Goal: Task Accomplishment & Management: Use online tool/utility

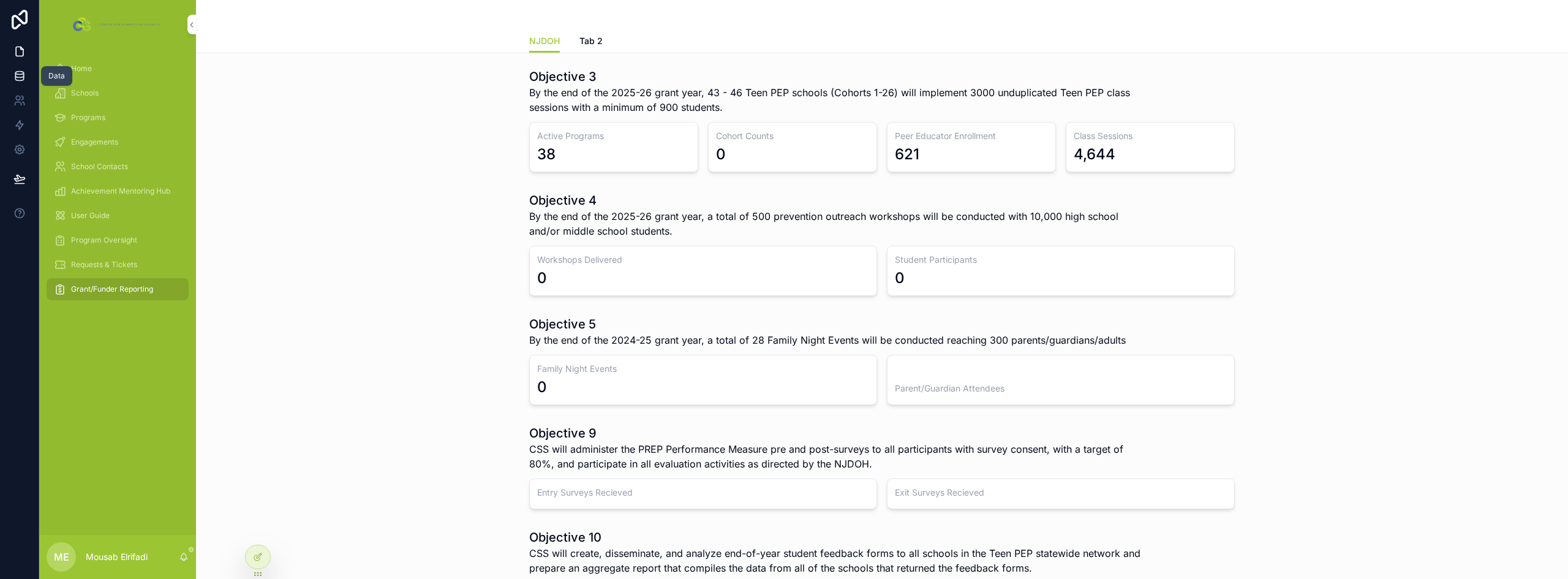
click at [17, 72] on icon at bounding box center [20, 73] width 8 height 3
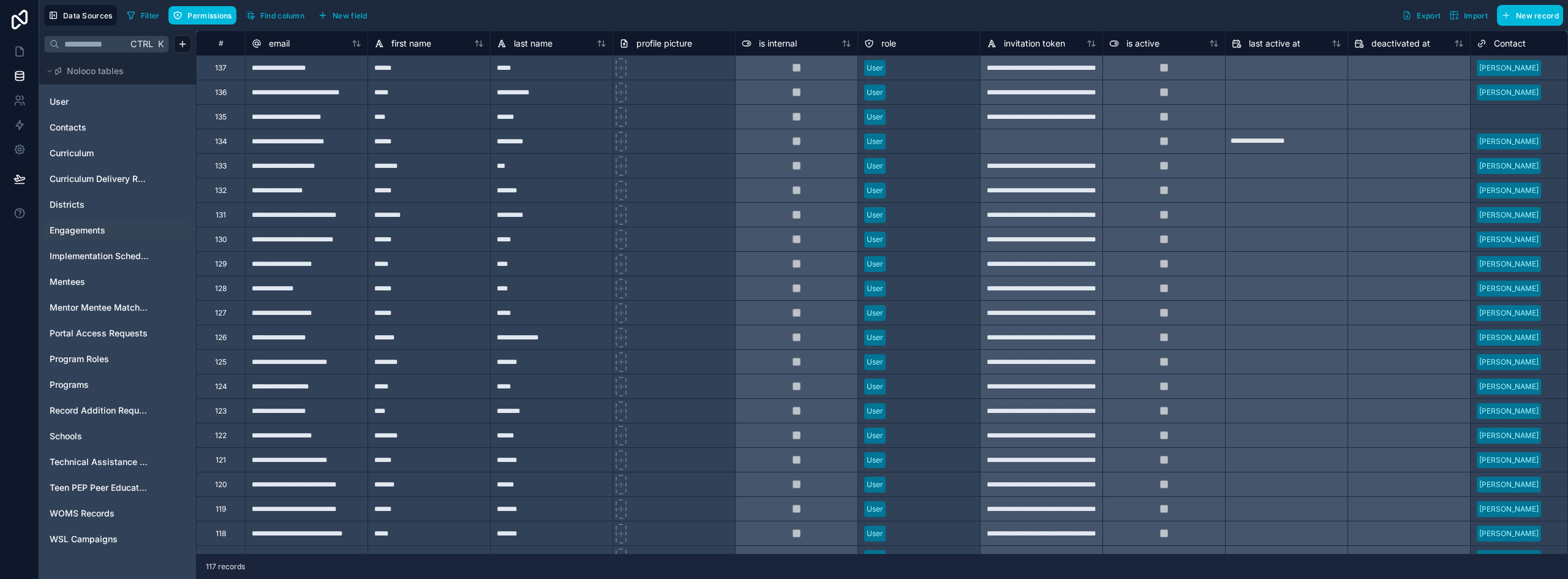
click at [86, 230] on span "Engagements" at bounding box center [77, 230] width 56 height 12
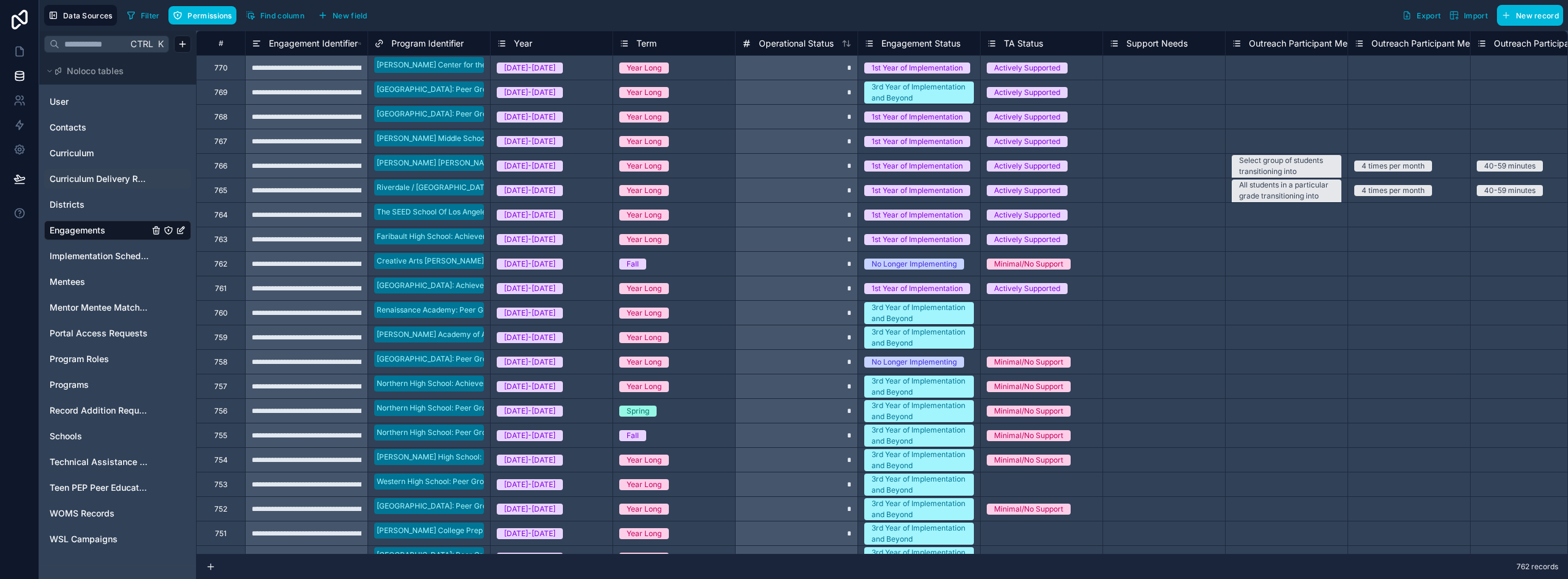
click at [93, 179] on span "Curriculum Delivery Records" at bounding box center [98, 178] width 99 height 12
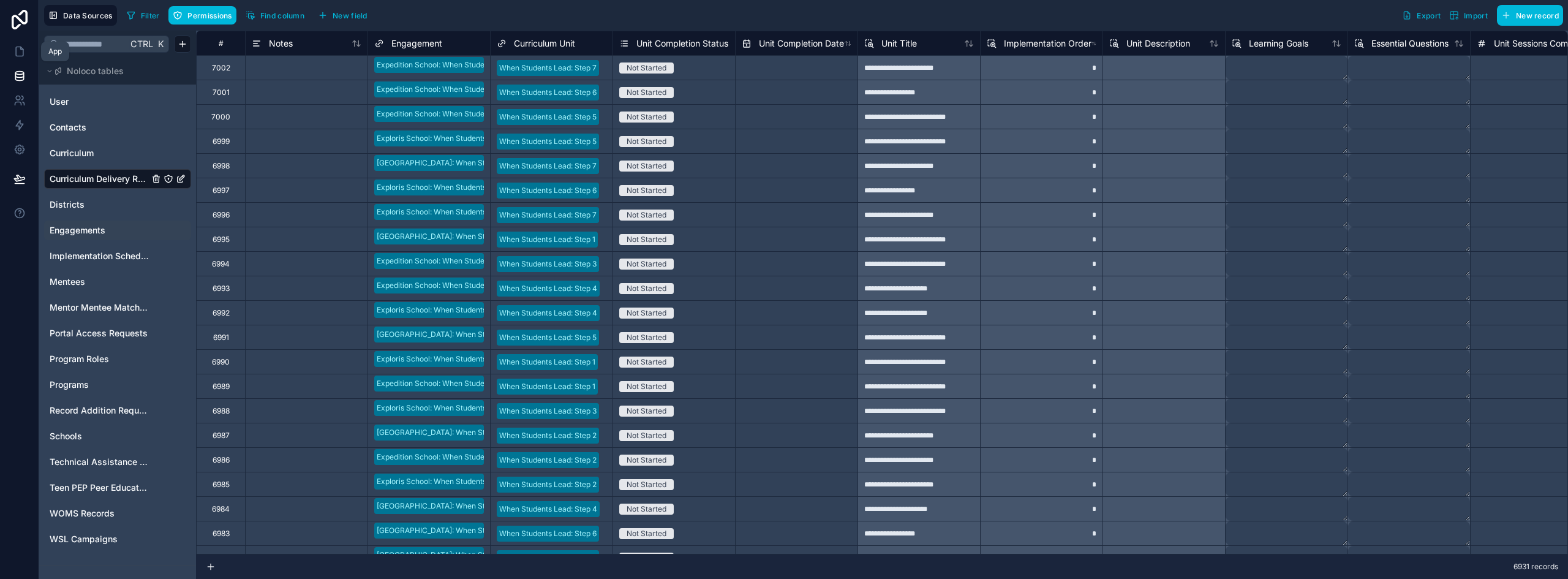
drag, startPoint x: 20, startPoint y: 50, endPoint x: 17, endPoint y: 76, distance: 26.2
click at [20, 50] on icon at bounding box center [20, 51] width 12 height 12
click at [17, 76] on icon at bounding box center [20, 76] width 12 height 12
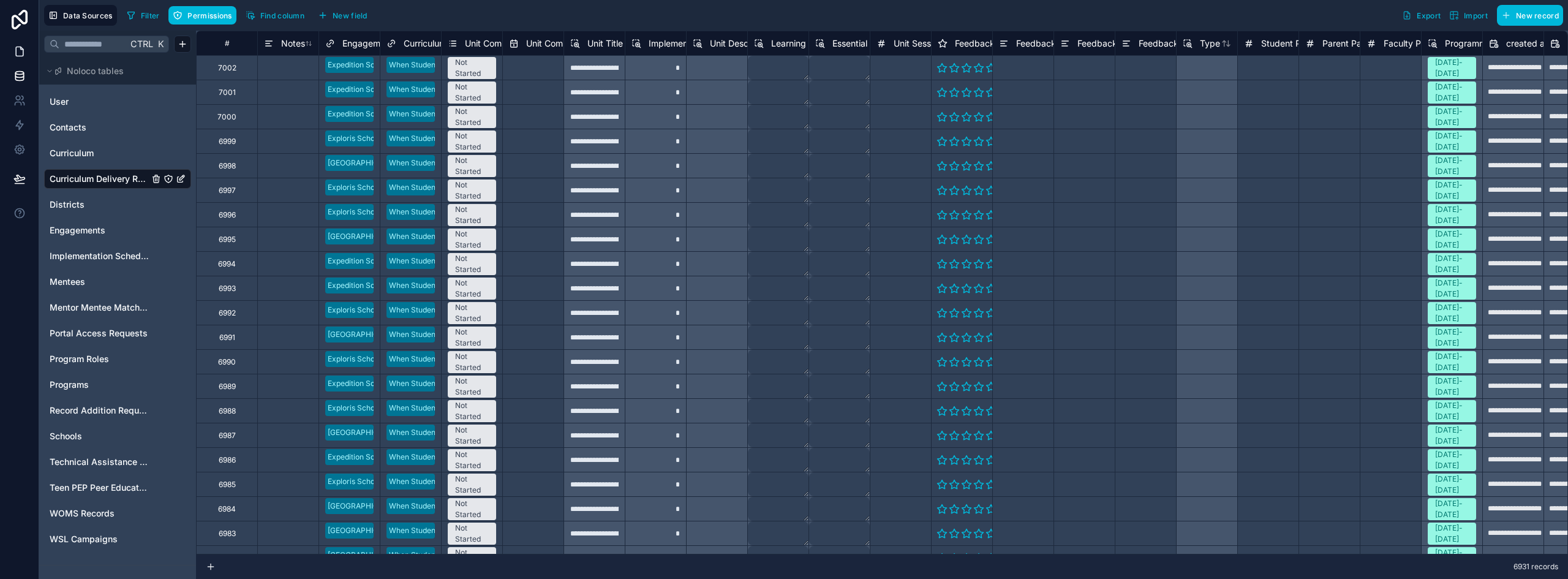
click at [21, 46] on icon at bounding box center [20, 51] width 12 height 12
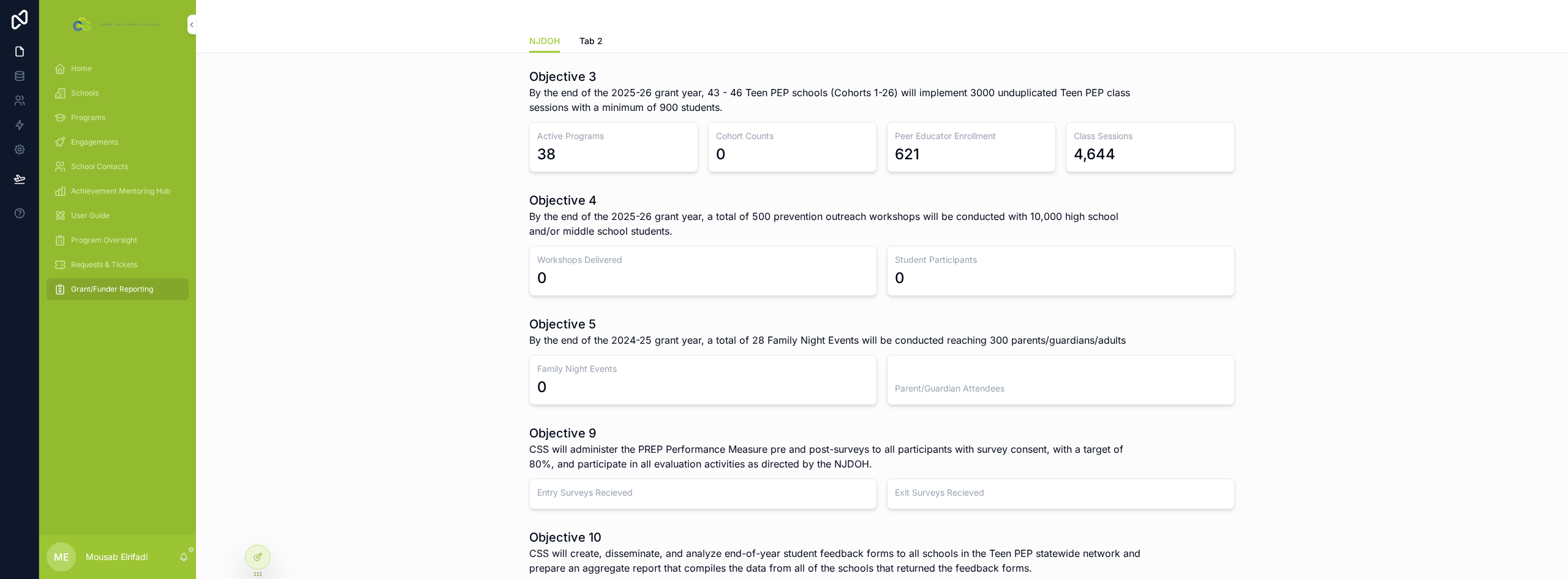
click at [90, 140] on span "Engagements" at bounding box center [94, 142] width 47 height 10
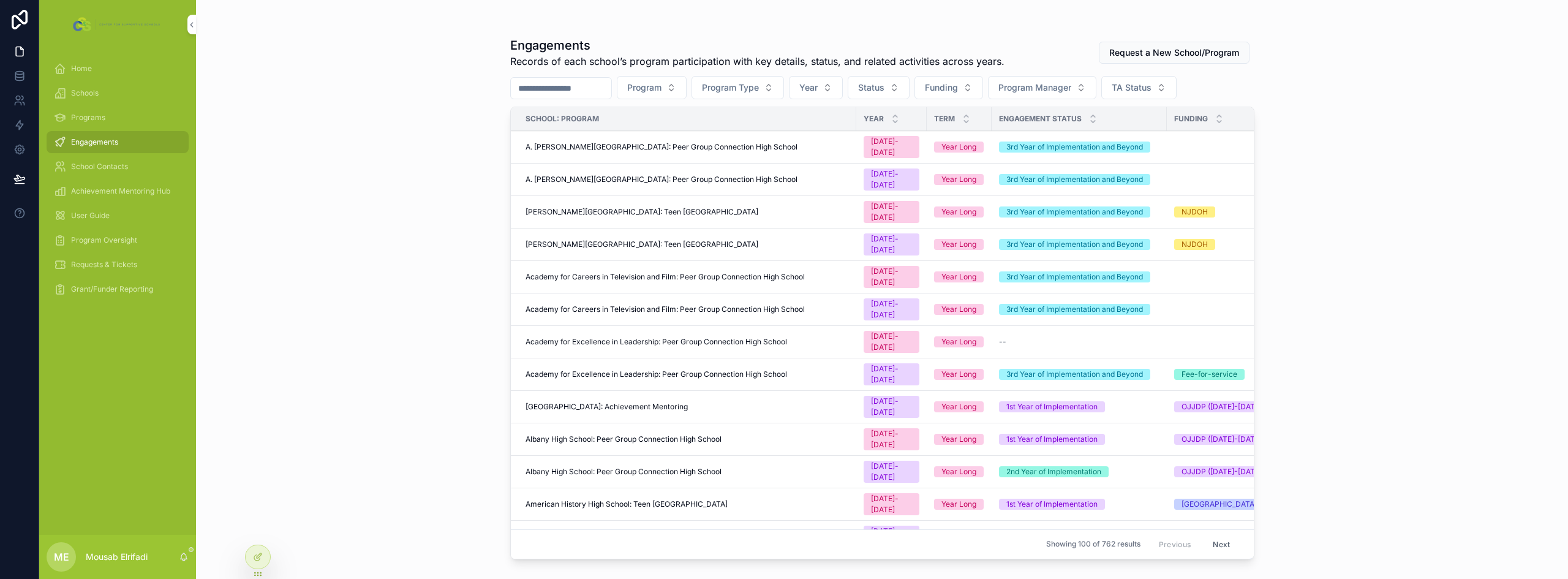
click at [599, 94] on input "scrollable content" at bounding box center [561, 88] width 100 height 17
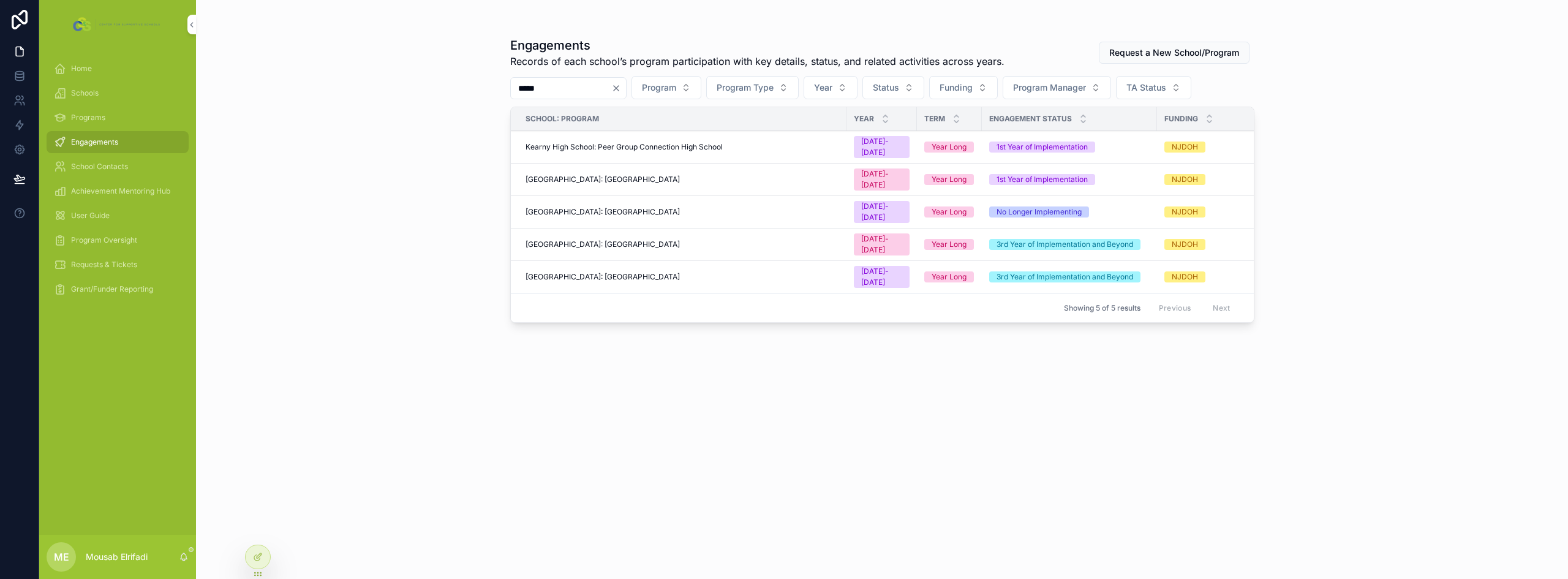
type input "*****"
click at [801, 142] on div "Kearny High School: Peer Group Connection High School" at bounding box center [682, 147] width 314 height 10
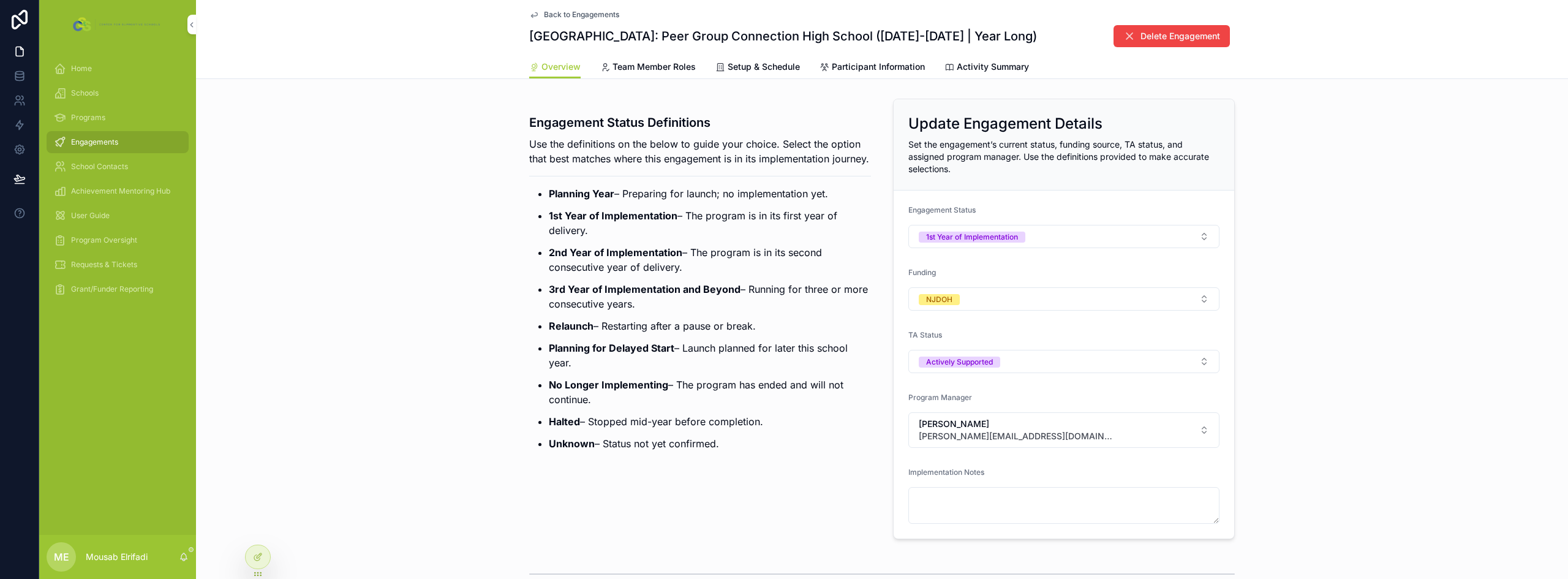
click at [756, 33] on h1 "Kearny High School: Peer Group Connection High School (2025-2026 | Year Long)" at bounding box center [784, 35] width 508 height 17
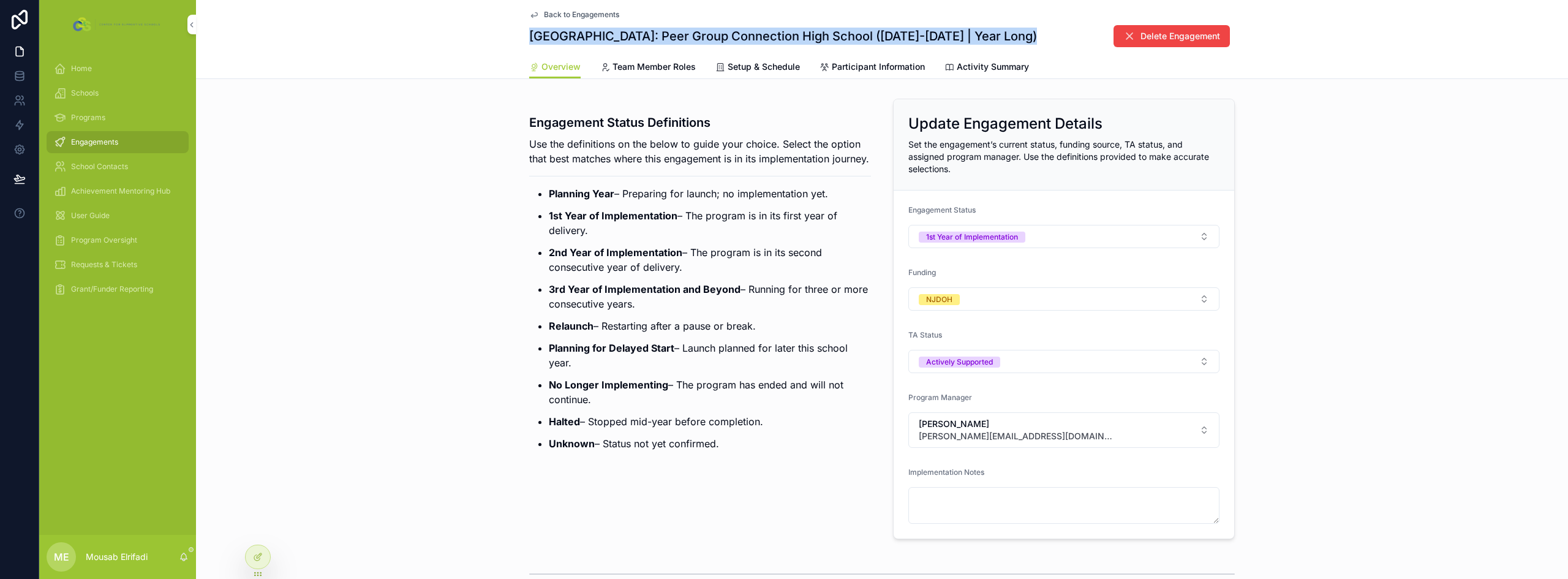
click at [756, 33] on h1 "Kearny High School: Peer Group Connection High School (2025-2026 | Year Long)" at bounding box center [784, 35] width 508 height 17
copy h1 "Kearny High School: Peer Group Connection High School (2025-2026 | Year Long)"
click at [17, 79] on icon at bounding box center [20, 76] width 12 height 12
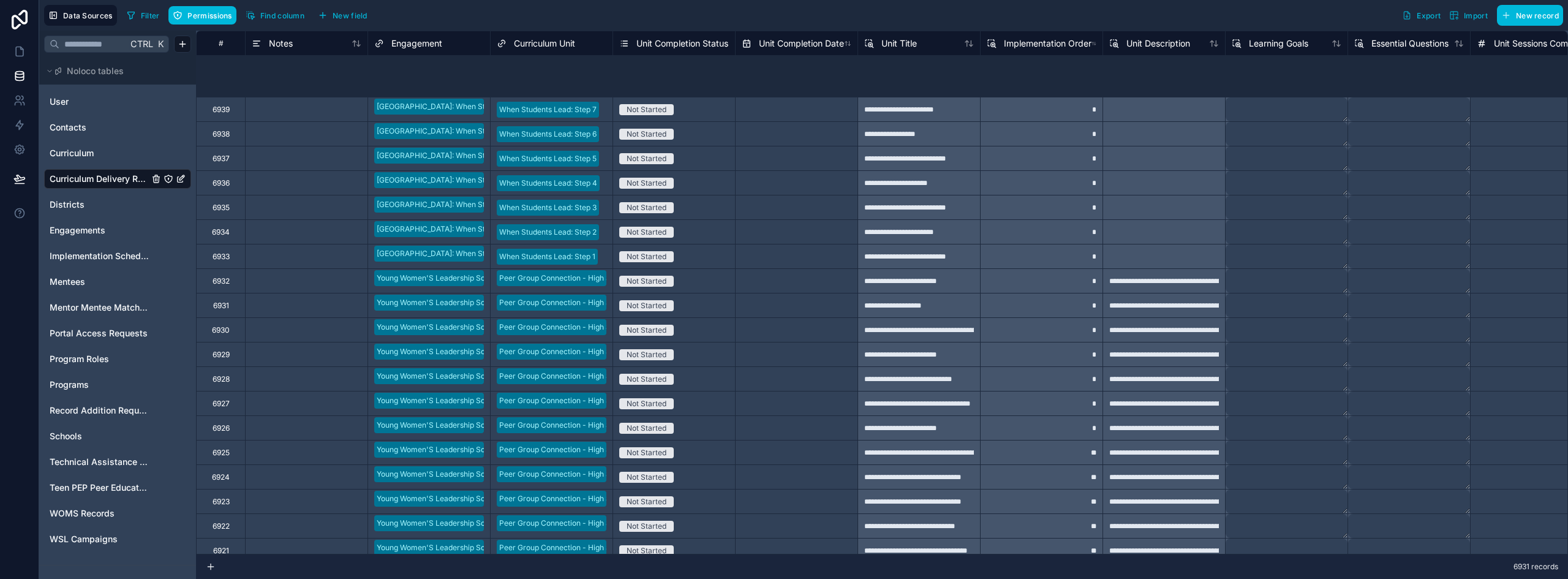
scroll to position [1837, 0]
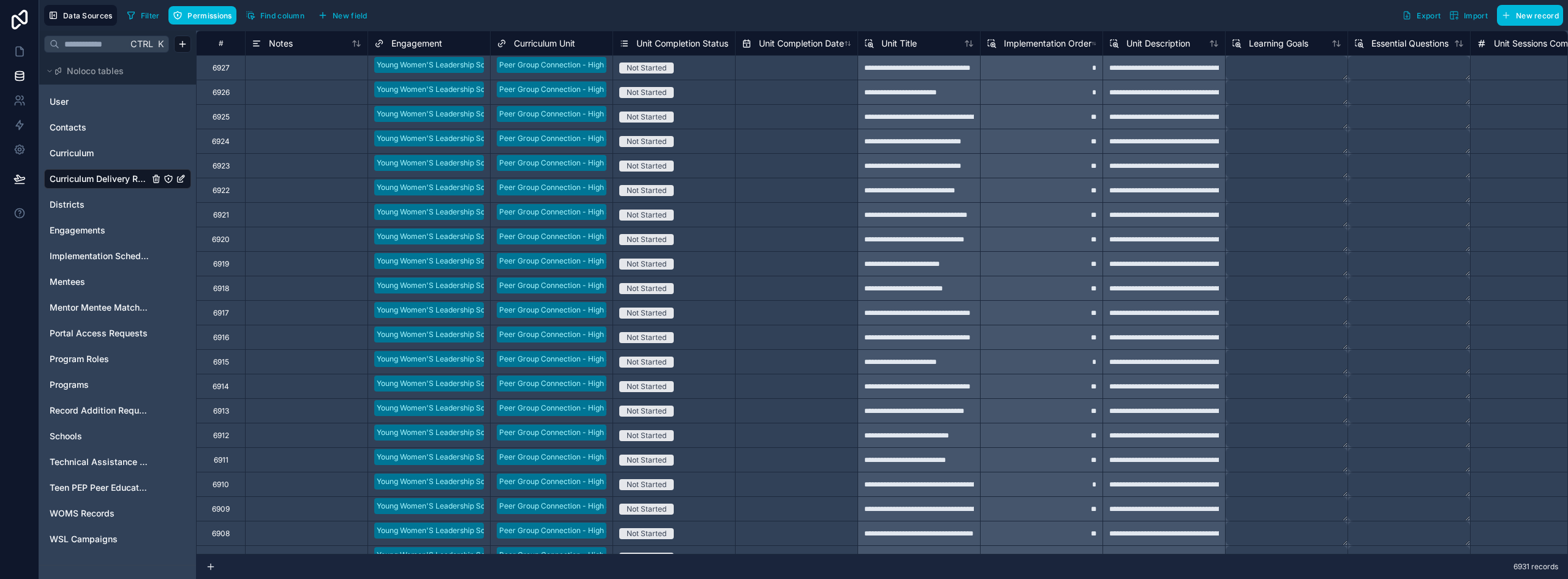
click at [1474, 17] on span "Import" at bounding box center [1475, 15] width 24 height 9
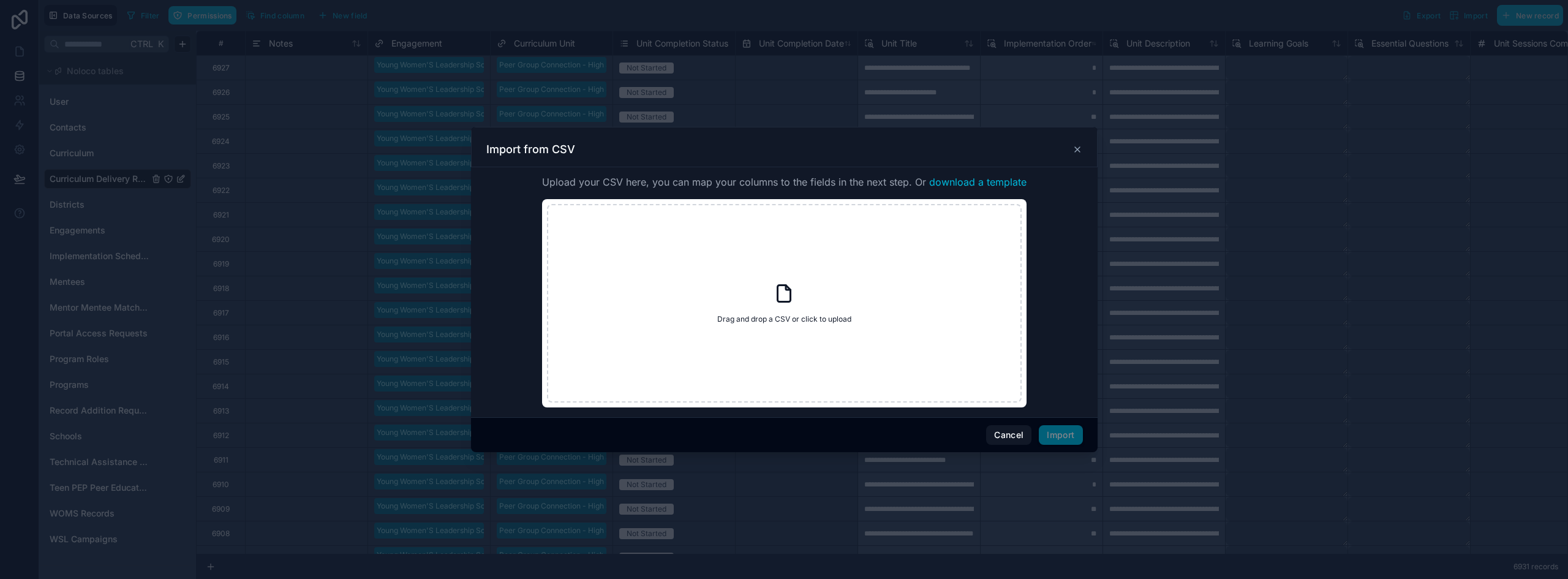
click at [827, 252] on div "Drag and drop a CSV or click to upload Drag and drop a CSV or click to upload" at bounding box center [784, 303] width 474 height 199
type input "**********"
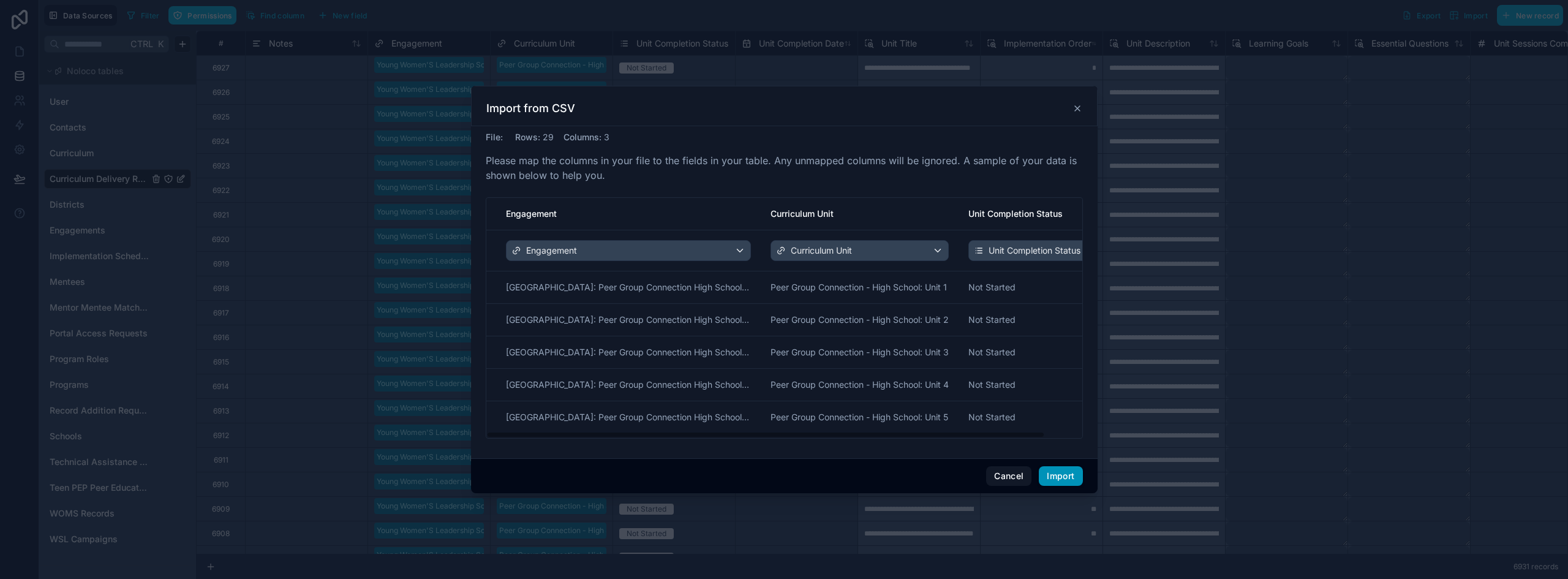
click at [1064, 475] on button "Import" at bounding box center [1060, 476] width 43 height 20
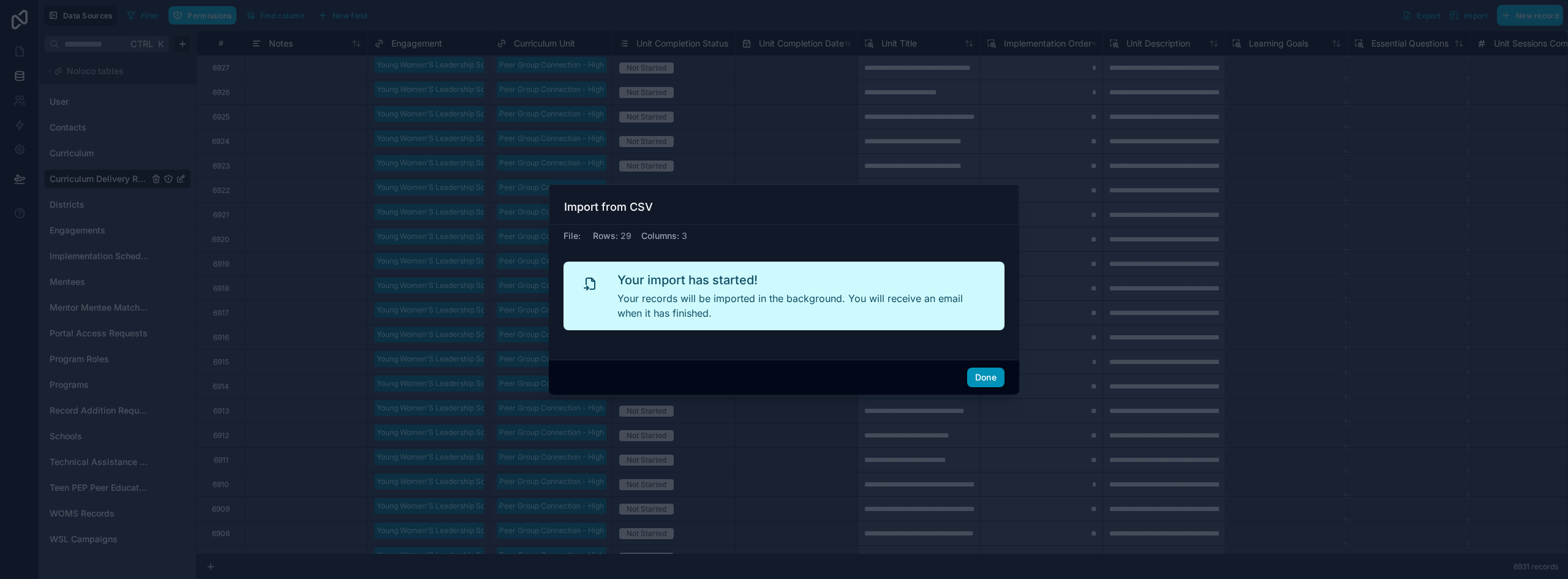
click at [990, 380] on button "Done" at bounding box center [985, 377] width 37 height 20
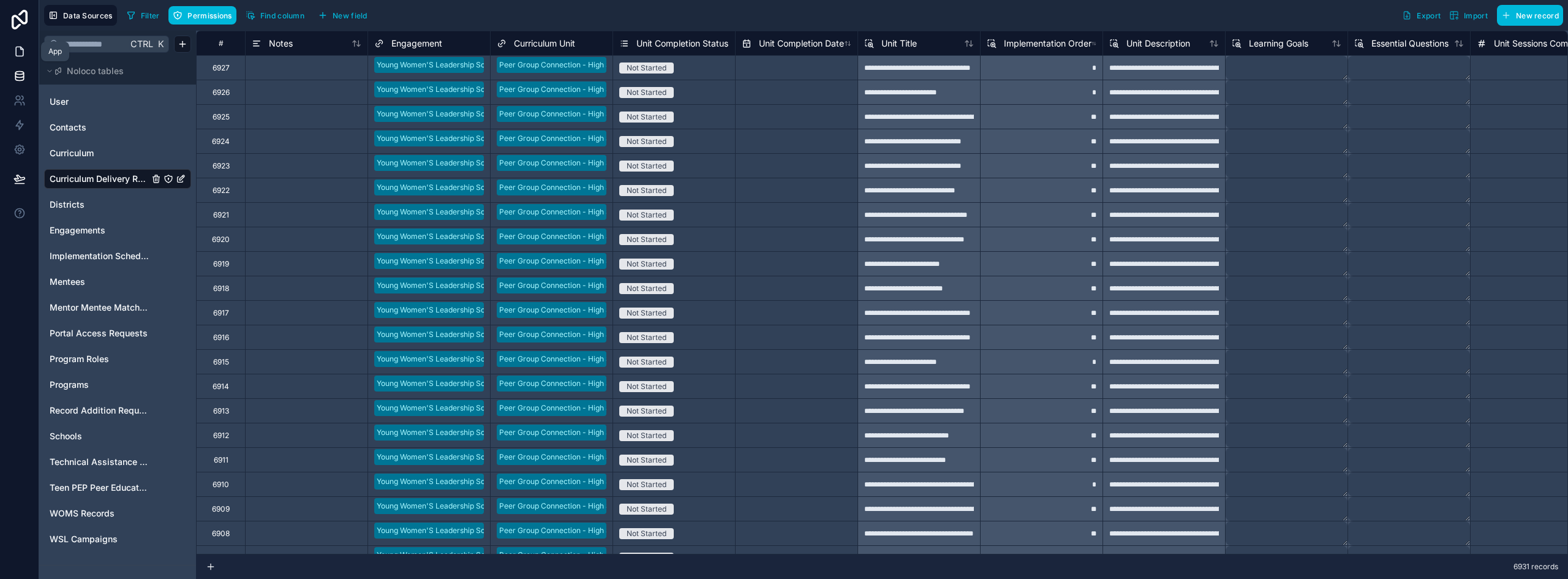
click at [14, 47] on icon at bounding box center [20, 51] width 12 height 12
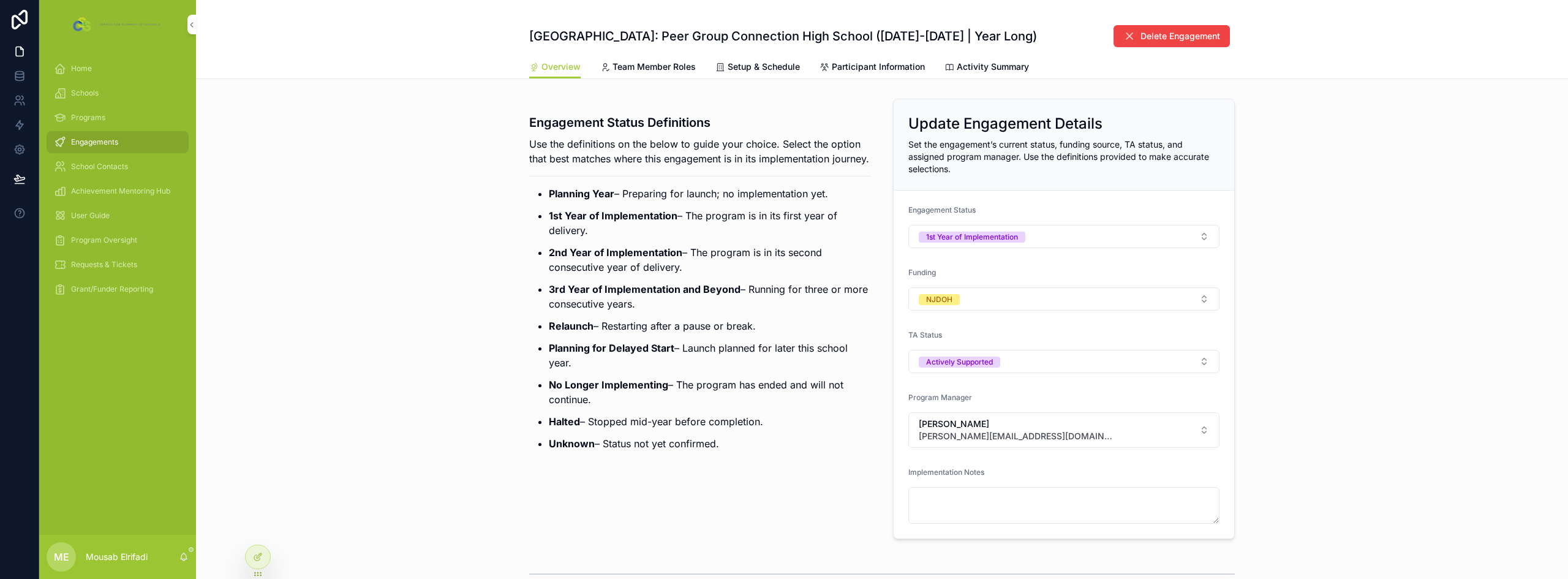
click at [987, 59] on link "Activity Summary" at bounding box center [986, 68] width 85 height 25
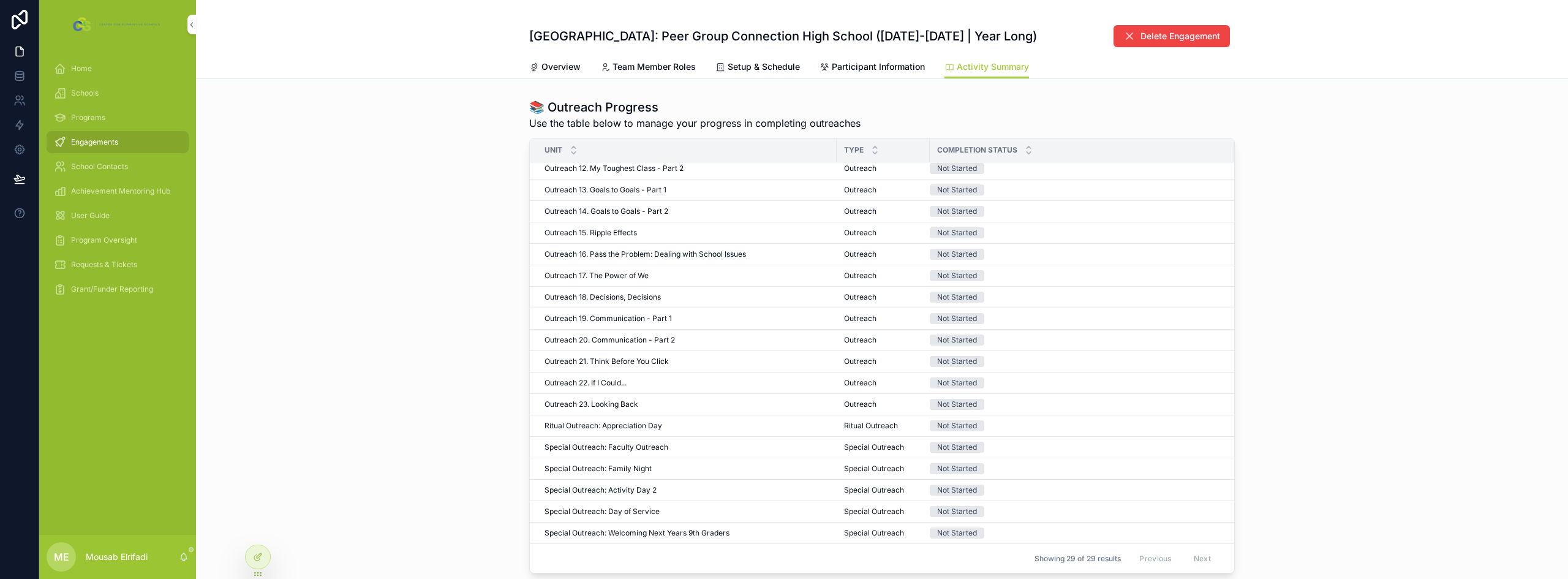
click at [70, 66] on div "Home" at bounding box center [117, 69] width 127 height 20
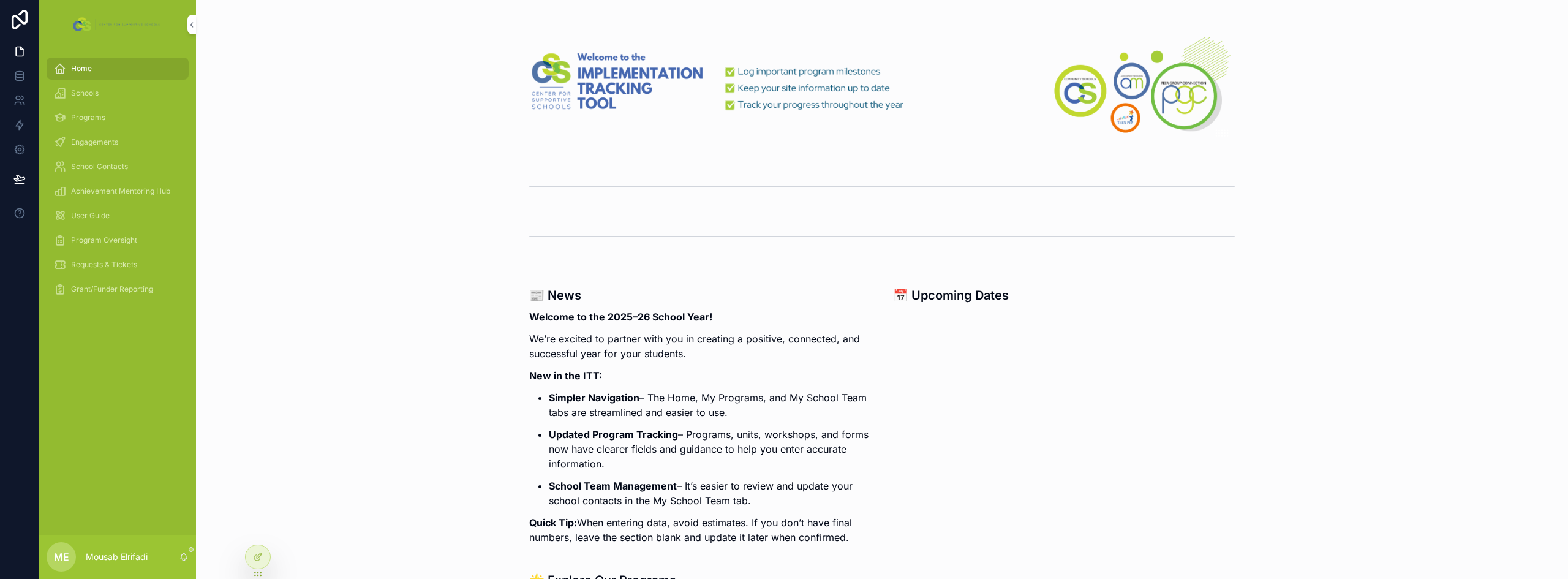
click at [0, 0] on icon at bounding box center [0, 0] width 0 height 0
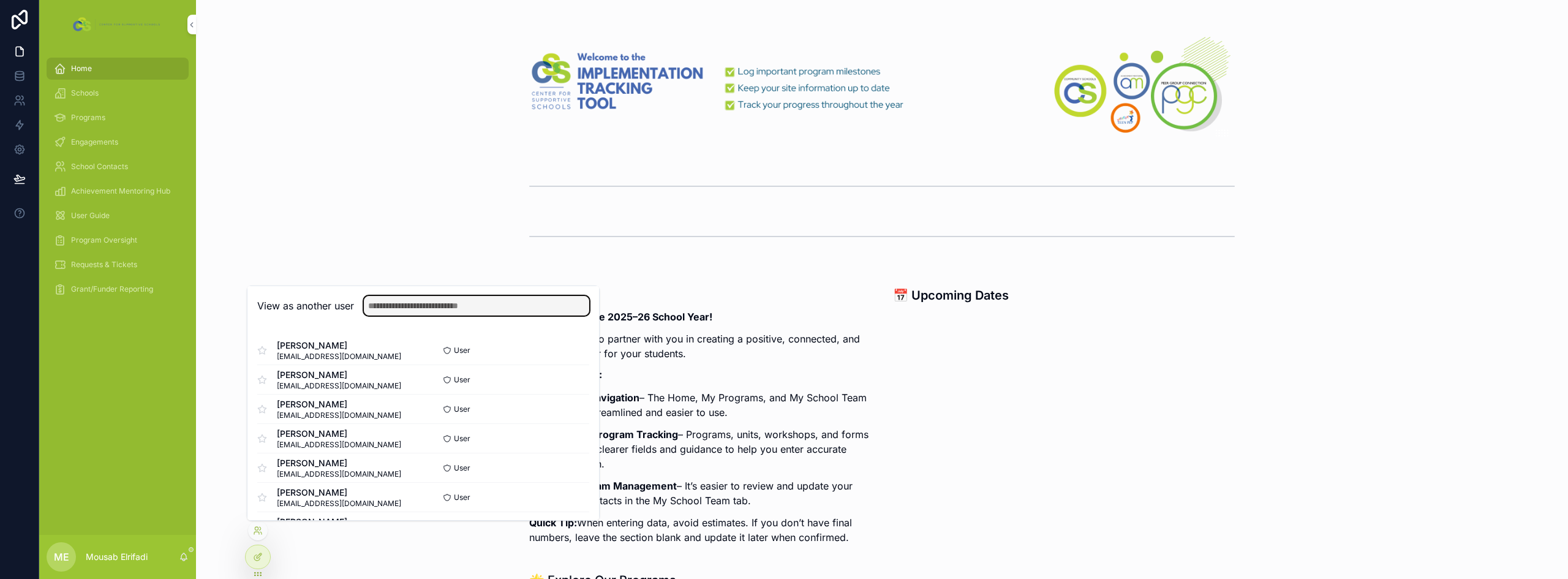
click at [398, 303] on input "text" at bounding box center [476, 305] width 225 height 20
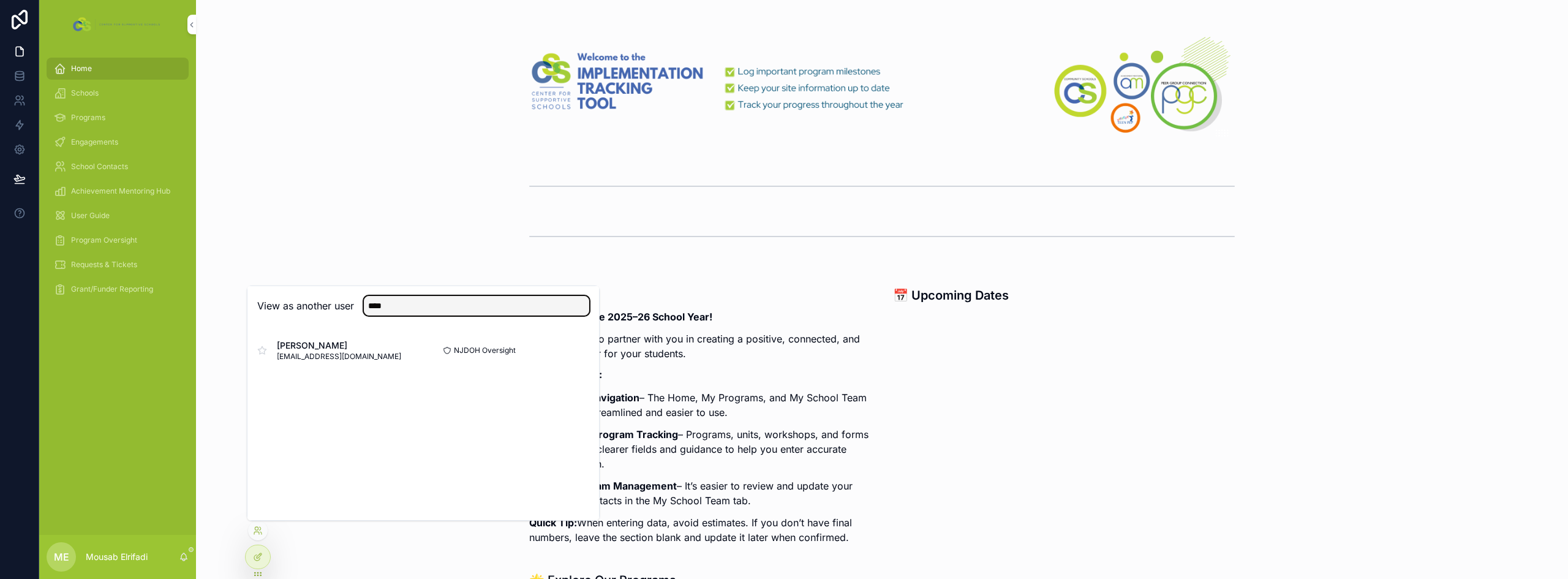
type input "****"
click at [0, 0] on button "Select" at bounding box center [0, 0] width 0 height 0
